Goal: Task Accomplishment & Management: Use online tool/utility

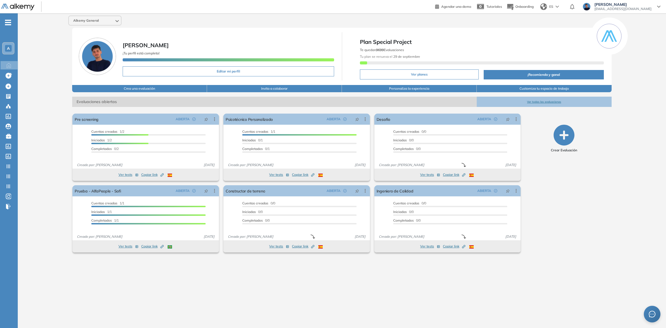
click at [0, 263] on div "- A Home Home Crear evaluacion con AI Crear evaluacion con AI Crear Evaluación …" at bounding box center [9, 177] width 18 height 328
click at [7, 144] on icon at bounding box center [9, 146] width 6 height 5
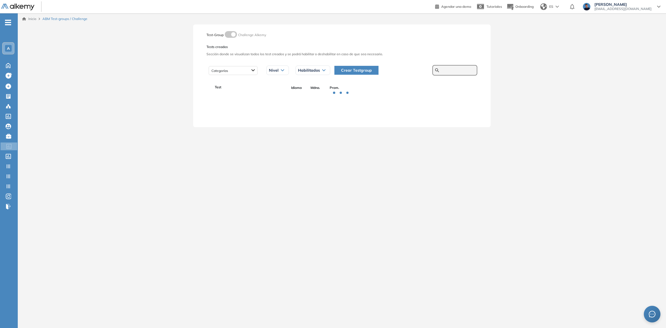
click at [441, 70] on input "text" at bounding box center [457, 70] width 33 height 5
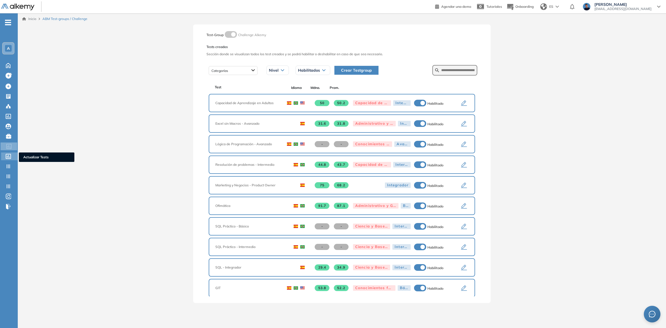
click at [9, 154] on icon at bounding box center [9, 156] width 6 height 5
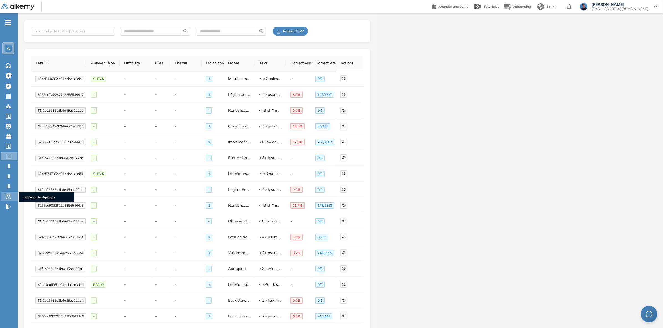
click at [8, 194] on icon at bounding box center [8, 195] width 3 height 3
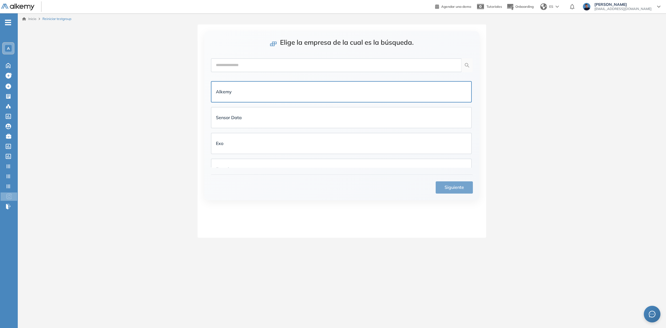
click at [276, 93] on div "Alkemy" at bounding box center [341, 91] width 251 height 7
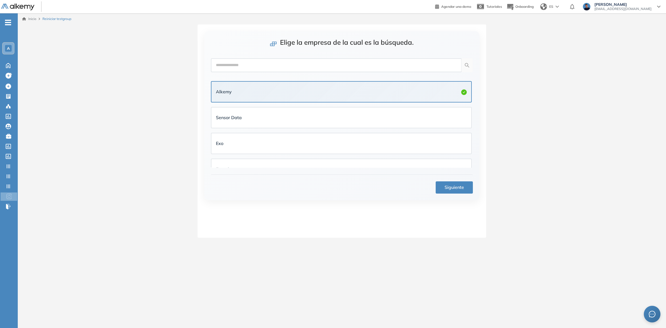
click at [443, 185] on button "Siguiente" at bounding box center [453, 187] width 37 height 12
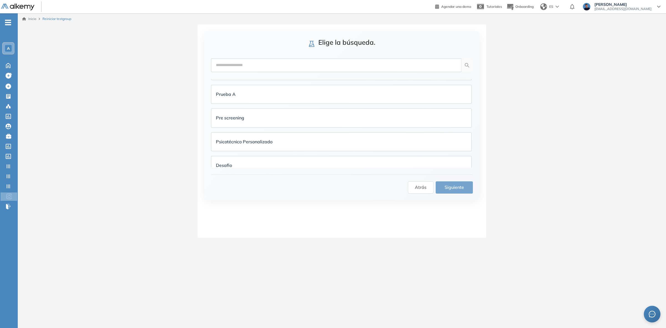
scroll to position [69, 0]
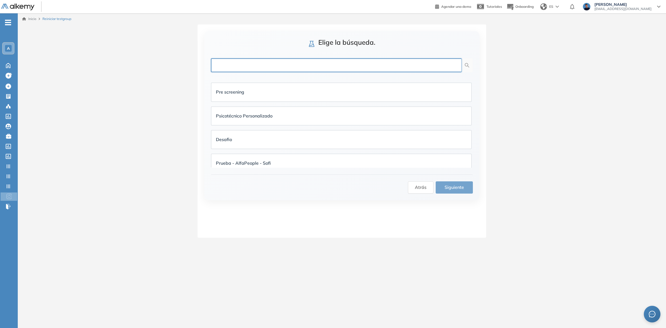
click at [255, 68] on input "text" at bounding box center [336, 65] width 251 height 14
type input "****"
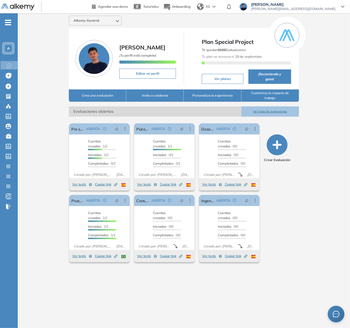
click at [308, 260] on div "Alkemy General Farid Ale Ali ¡Tu perfil está completo! Editar mi perfil Plan Sp…" at bounding box center [184, 165] width 332 height 305
